Goal: Contribute content: Contribute content

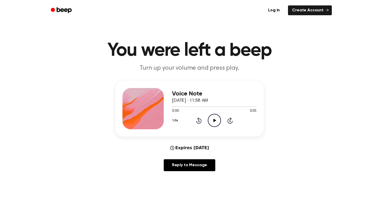
click at [306, 5] on ul "Log in Create Account" at bounding box center [207, 10] width 252 height 12
click at [306, 8] on link "Create Account" at bounding box center [310, 10] width 44 height 10
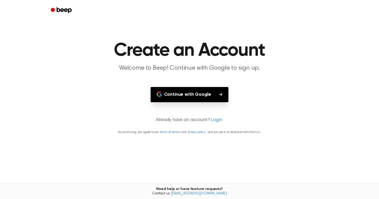
click at [206, 85] on main "Create an Account Welcome to Beep! Continue with Google to sign up. Continue wi…" at bounding box center [189, 99] width 379 height 199
click at [203, 91] on button "Continue with Google" at bounding box center [190, 94] width 78 height 15
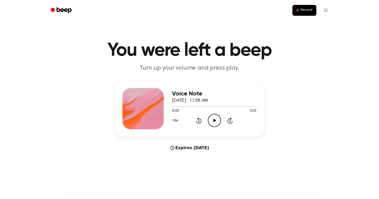
click at [221, 123] on icon "Play Audio" at bounding box center [214, 120] width 13 height 13
click at [214, 120] on icon "Pause Audio" at bounding box center [214, 120] width 13 height 13
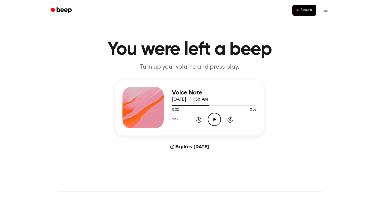
scroll to position [5, 0]
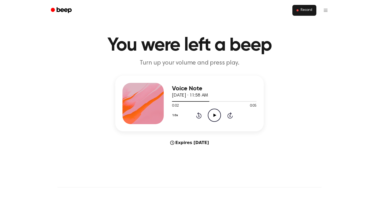
click at [305, 15] on ul "Record" at bounding box center [207, 10] width 252 height 12
click at [308, 10] on span "Record" at bounding box center [307, 10] width 12 height 5
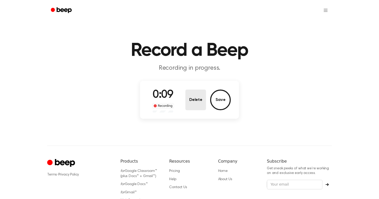
click at [198, 97] on button "Delete" at bounding box center [196, 100] width 21 height 21
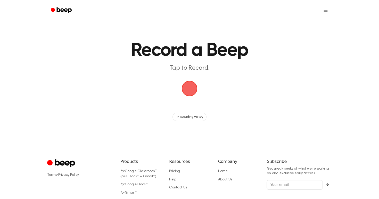
click at [188, 88] on span "button" at bounding box center [189, 88] width 29 height 29
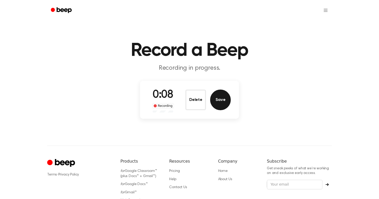
click at [220, 101] on button "Save" at bounding box center [220, 100] width 21 height 21
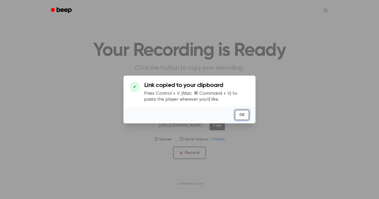
click at [241, 112] on button "OK" at bounding box center [242, 115] width 15 height 11
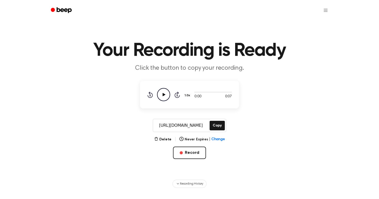
click at [212, 131] on div "[URL][DOMAIN_NAME] Copy" at bounding box center [190, 125] width 74 height 13
click at [217, 126] on button "Copy" at bounding box center [217, 126] width 15 height 10
click at [322, 15] on html "Your Recording is Ready Click the button to copy your recording. 0:00 0:07 1.0x…" at bounding box center [189, 155] width 379 height 311
click at [217, 140] on html "Your Recording is Ready Click the button to copy your recording. 0:00 0:07 1.0x…" at bounding box center [189, 155] width 379 height 311
click at [219, 136] on main "Your Recording is Ready Click the button to copy your recording. 0:00 0:07 1.0x…" at bounding box center [189, 94] width 379 height 188
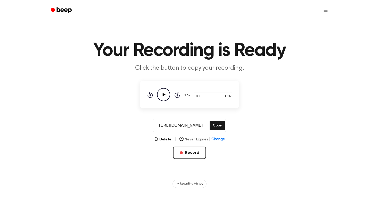
click at [219, 139] on span "Change" at bounding box center [218, 139] width 13 height 5
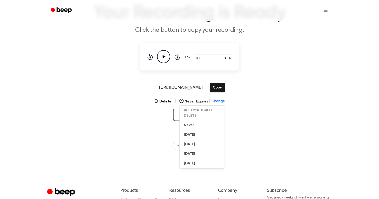
scroll to position [39, 0]
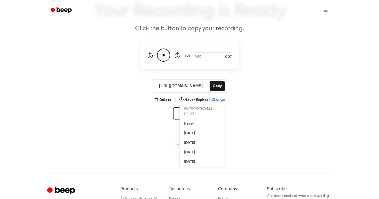
click at [266, 112] on main "Your Recording is Ready Click the button to copy your recording. 0:00 0:07 1.0x…" at bounding box center [189, 55] width 379 height 188
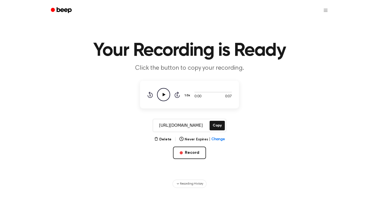
scroll to position [49, 0]
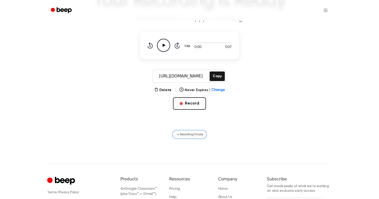
click at [195, 137] on button "Recording History" at bounding box center [190, 134] width 34 height 8
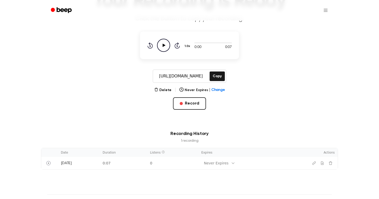
scroll to position [0, 0]
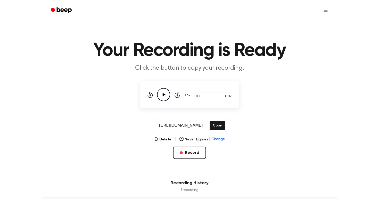
click at [56, 7] on icon "Beep" at bounding box center [62, 9] width 22 height 7
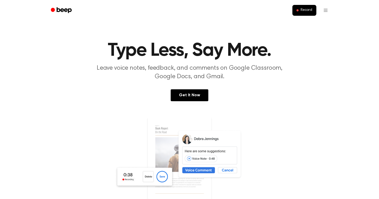
click at [306, 18] on div "Record" at bounding box center [189, 10] width 285 height 21
click at [306, 10] on span "Record" at bounding box center [307, 10] width 12 height 5
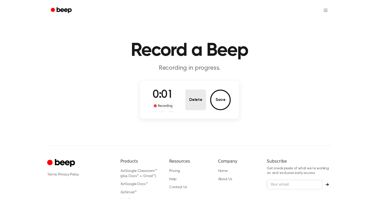
click at [186, 103] on button "Delete" at bounding box center [196, 100] width 21 height 21
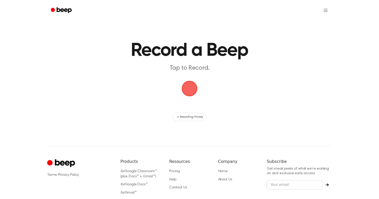
click at [197, 86] on span "button" at bounding box center [190, 88] width 14 height 14
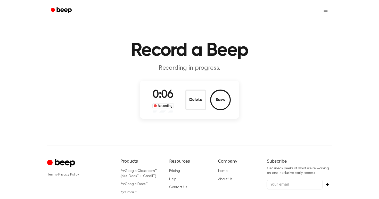
click at [217, 100] on button "Save" at bounding box center [220, 100] width 21 height 21
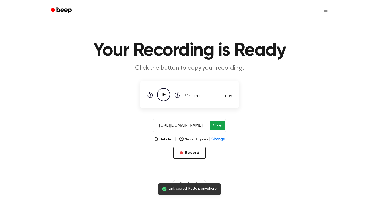
click at [214, 124] on button "Copy" at bounding box center [217, 126] width 15 height 10
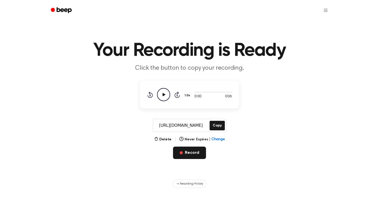
click at [190, 153] on button "Record" at bounding box center [189, 153] width 33 height 12
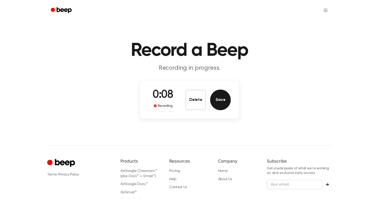
click at [221, 102] on button "Save" at bounding box center [220, 100] width 21 height 21
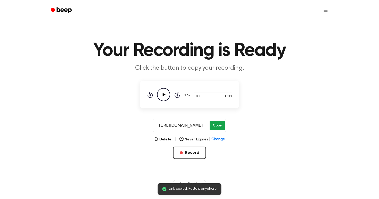
click at [214, 125] on button "Copy" at bounding box center [217, 126] width 15 height 10
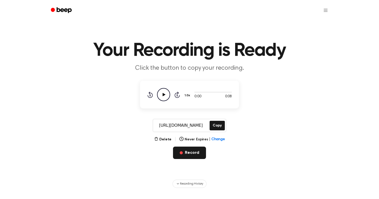
click at [193, 148] on button "Record" at bounding box center [189, 153] width 33 height 12
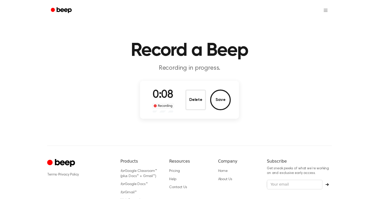
click at [226, 89] on div "0:08 Recording Delete Save" at bounding box center [189, 100] width 83 height 26
click at [221, 99] on button "Save" at bounding box center [220, 100] width 21 height 21
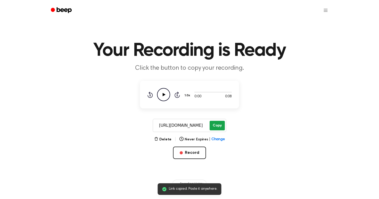
click at [214, 128] on button "Copy" at bounding box center [217, 126] width 15 height 10
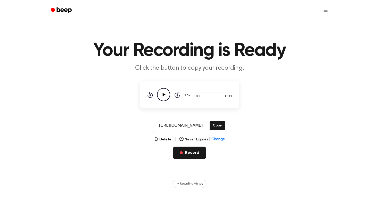
click at [184, 151] on button "Record" at bounding box center [189, 153] width 33 height 12
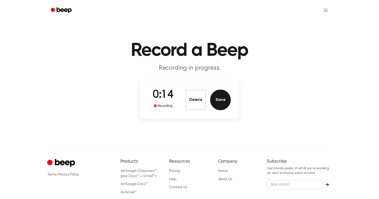
click at [223, 101] on button "Save" at bounding box center [220, 100] width 21 height 21
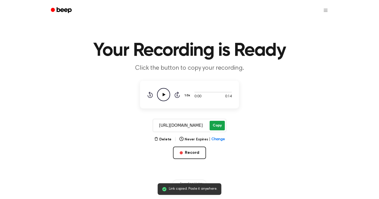
click at [213, 130] on button "Copy" at bounding box center [217, 126] width 15 height 10
click at [218, 127] on button "Copy" at bounding box center [217, 126] width 15 height 10
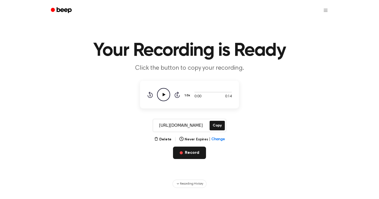
click at [193, 152] on button "Record" at bounding box center [189, 153] width 33 height 12
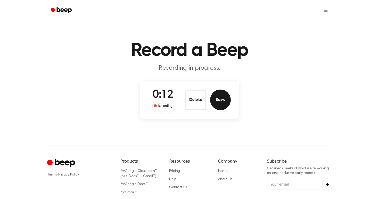
click at [222, 100] on button "Save" at bounding box center [220, 100] width 21 height 21
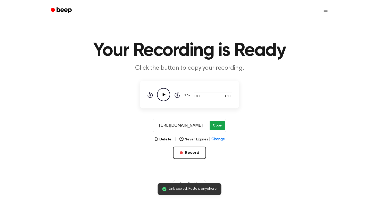
click at [215, 125] on button "Copy" at bounding box center [217, 126] width 15 height 10
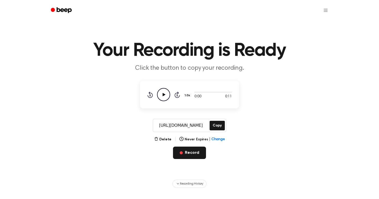
click at [192, 149] on button "Record" at bounding box center [189, 153] width 33 height 12
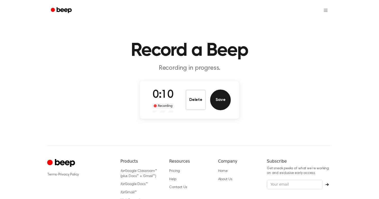
click at [224, 97] on button "Save" at bounding box center [220, 100] width 21 height 21
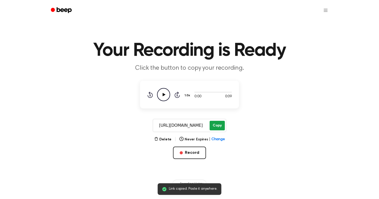
click at [215, 127] on button "Copy" at bounding box center [217, 126] width 15 height 10
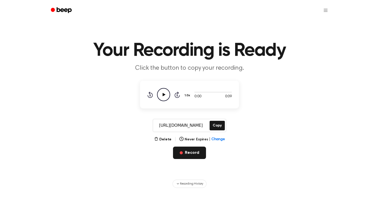
click at [192, 154] on button "Record" at bounding box center [189, 153] width 33 height 12
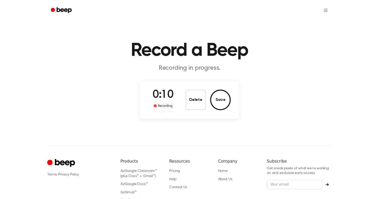
click at [225, 90] on div "Delete Save" at bounding box center [208, 100] width 45 height 21
click at [221, 97] on button "Save" at bounding box center [220, 100] width 21 height 21
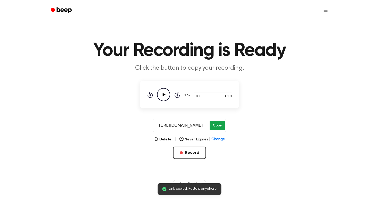
click at [216, 126] on button "Copy" at bounding box center [217, 126] width 15 height 10
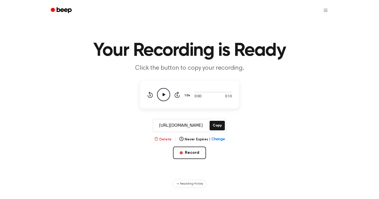
click at [158, 138] on icon "button" at bounding box center [156, 139] width 4 height 4
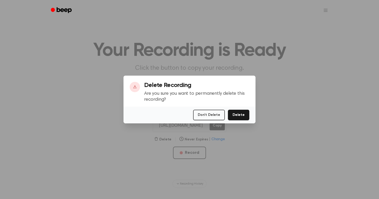
click at [248, 120] on div "Don't Delete Delete" at bounding box center [190, 115] width 132 height 17
click at [215, 116] on button "Don't Delete" at bounding box center [209, 115] width 32 height 11
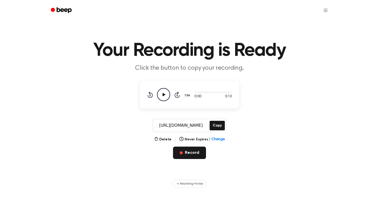
click at [195, 152] on button "Record" at bounding box center [189, 153] width 33 height 12
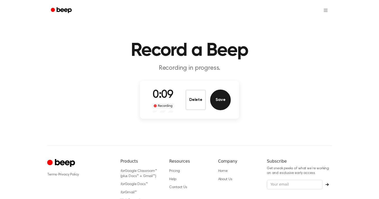
click at [220, 101] on button "Save" at bounding box center [220, 100] width 21 height 21
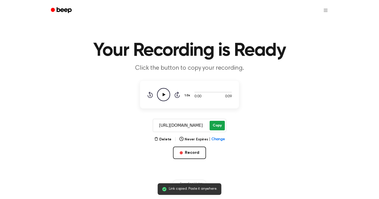
click at [215, 124] on button "Copy" at bounding box center [217, 126] width 15 height 10
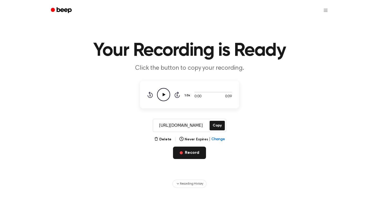
click at [194, 149] on button "Record" at bounding box center [189, 153] width 33 height 12
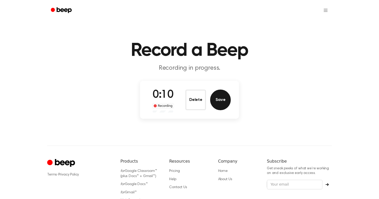
click at [221, 100] on button "Save" at bounding box center [220, 100] width 21 height 21
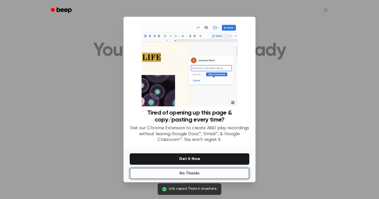
click at [196, 174] on button "No Thanks" at bounding box center [190, 173] width 120 height 11
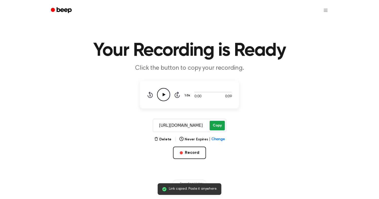
click at [214, 122] on button "Copy" at bounding box center [217, 126] width 15 height 10
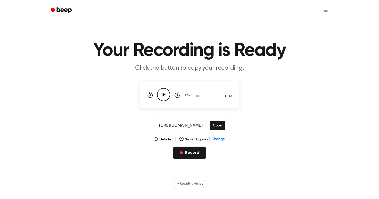
click at [195, 151] on button "Record" at bounding box center [189, 153] width 33 height 12
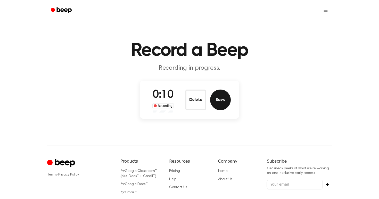
click at [217, 99] on button "Save" at bounding box center [220, 100] width 21 height 21
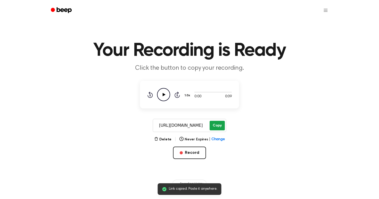
click at [215, 124] on button "Copy" at bounding box center [217, 126] width 15 height 10
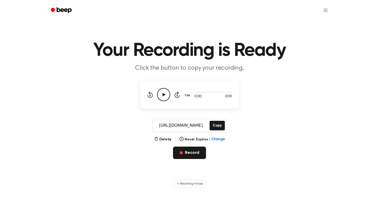
click at [193, 155] on button "Record" at bounding box center [189, 153] width 33 height 12
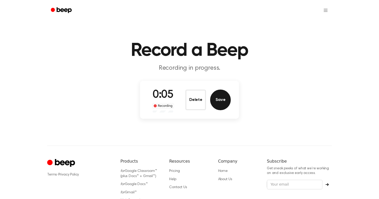
click at [216, 102] on button "Save" at bounding box center [220, 100] width 21 height 21
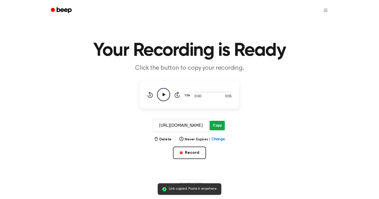
click at [214, 125] on button "Copy" at bounding box center [217, 126] width 15 height 10
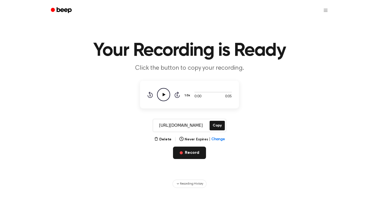
click at [199, 152] on button "Record" at bounding box center [189, 153] width 33 height 12
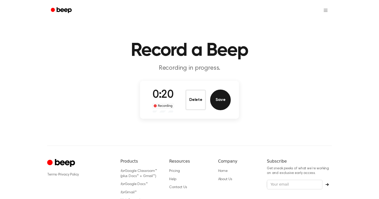
click at [220, 103] on button "Save" at bounding box center [220, 100] width 21 height 21
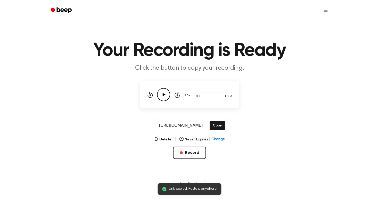
click at [162, 98] on icon "Play Audio" at bounding box center [163, 94] width 13 height 13
click at [215, 122] on button "Copy" at bounding box center [217, 126] width 15 height 10
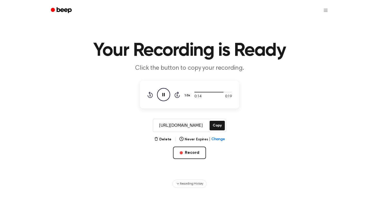
click at [164, 90] on icon "Pause Audio" at bounding box center [163, 94] width 13 height 13
click at [189, 151] on button "Record" at bounding box center [189, 153] width 33 height 12
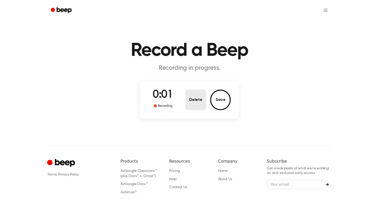
click at [197, 103] on button "Delete" at bounding box center [196, 100] width 21 height 21
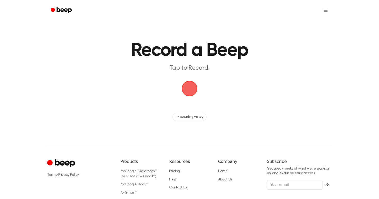
click at [189, 86] on span "button" at bounding box center [189, 88] width 29 height 29
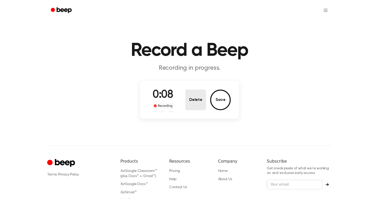
click at [203, 100] on button "Delete" at bounding box center [196, 100] width 21 height 21
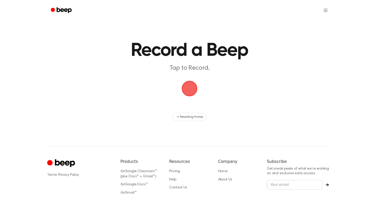
click at [193, 91] on span "button" at bounding box center [189, 88] width 27 height 27
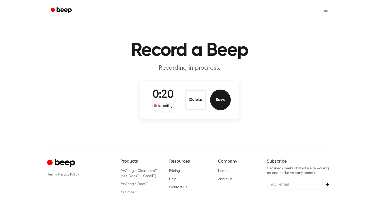
click at [220, 102] on button "Save" at bounding box center [220, 100] width 21 height 21
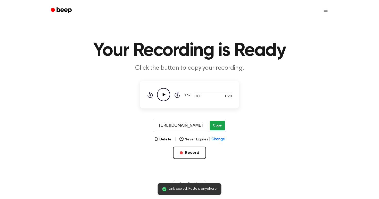
click at [218, 124] on button "Copy" at bounding box center [217, 126] width 15 height 10
